Goal: Information Seeking & Learning: Learn about a topic

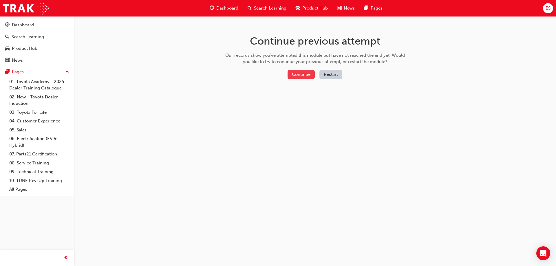
click at [303, 72] on button "Continue" at bounding box center [301, 75] width 27 height 10
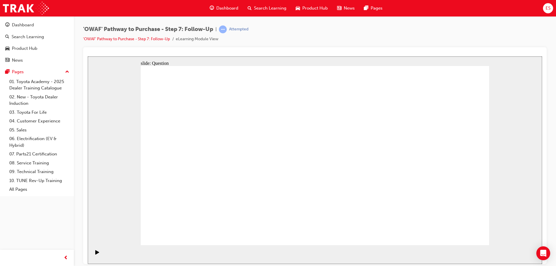
click at [95, 253] on icon "Play (Ctrl+Alt+P)" at bounding box center [97, 252] width 4 height 4
click at [95, 254] on icon "Play (Ctrl+Alt+P)" at bounding box center [97, 252] width 4 height 4
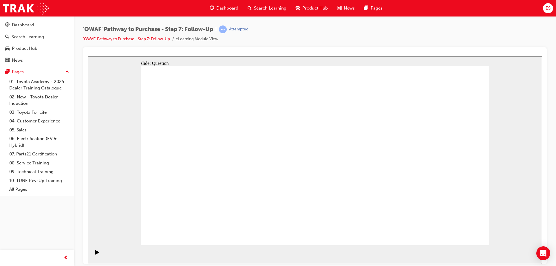
click at [96, 254] on icon "Play (Ctrl+Alt+P)" at bounding box center [97, 252] width 4 height 4
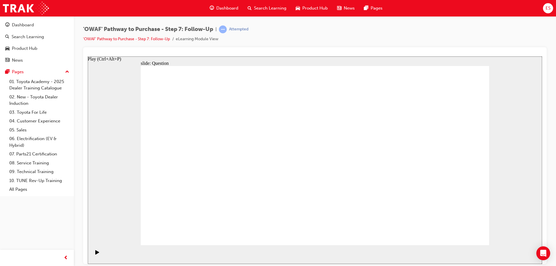
radio input "true"
